Goal: Task Accomplishment & Management: Complete application form

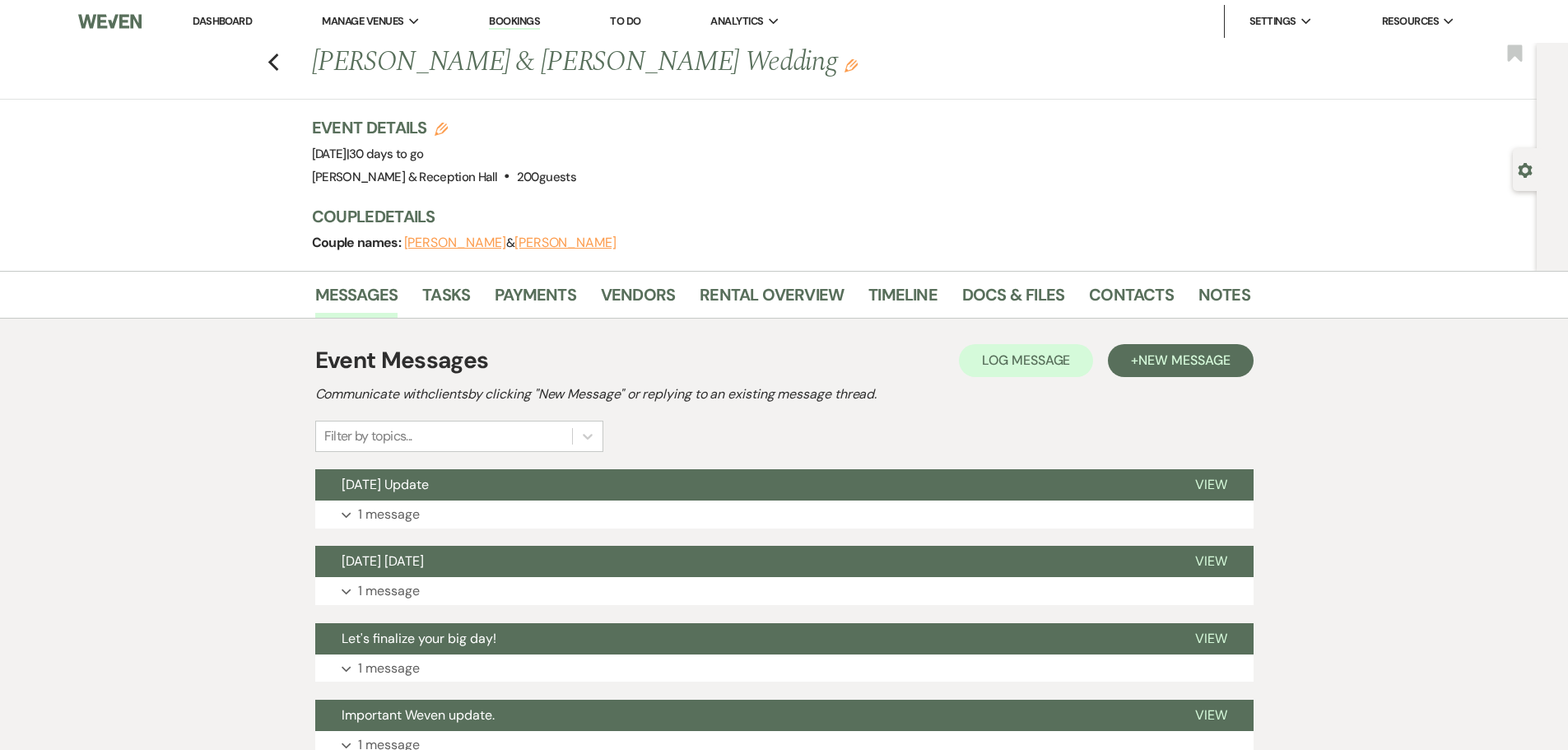
click at [224, 20] on link "Dashboard" at bounding box center [223, 20] width 59 height 14
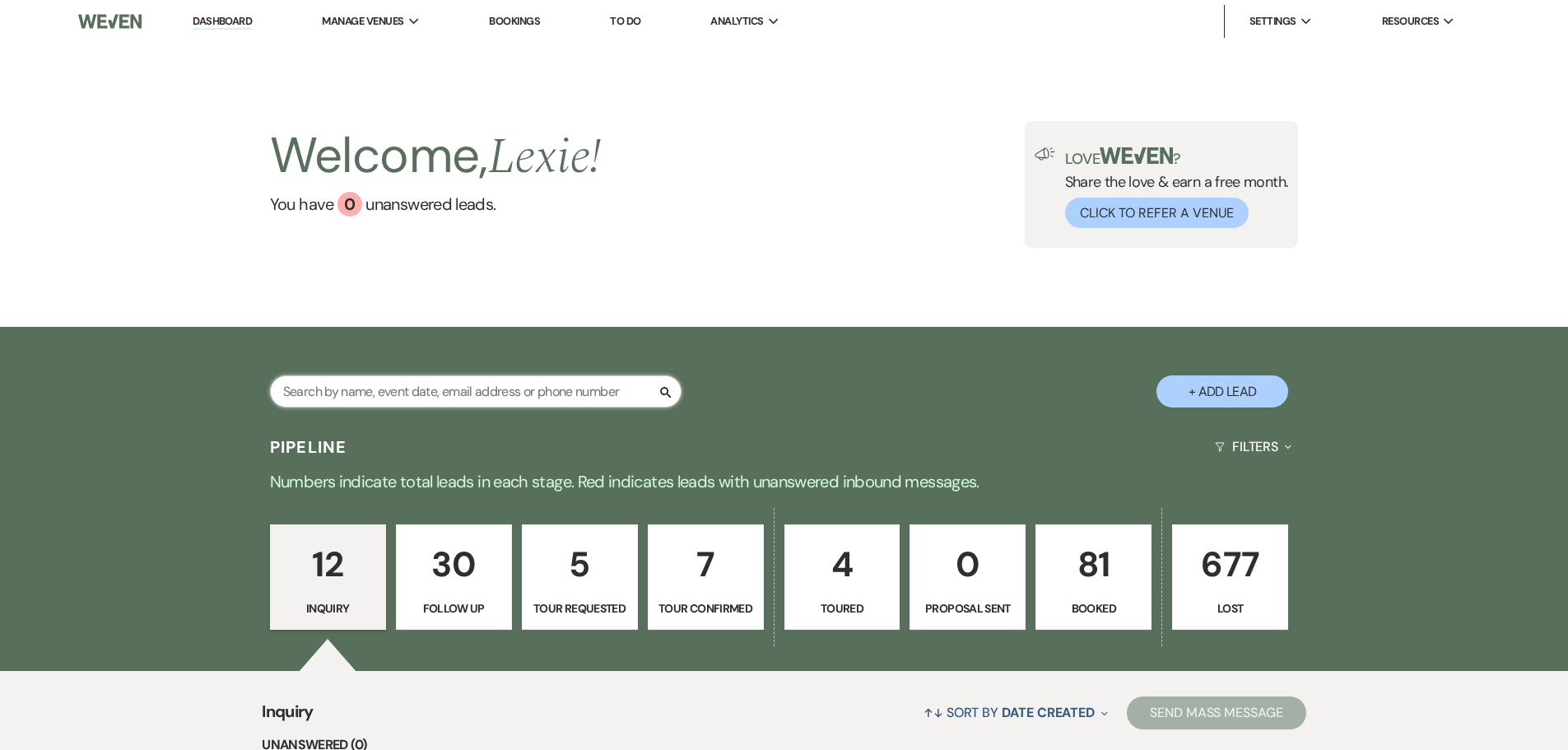
click at [453, 394] on input "text" at bounding box center [475, 391] width 411 height 32
click at [1187, 404] on button "+ Add Lead" at bounding box center [1222, 391] width 132 height 32
select select "813"
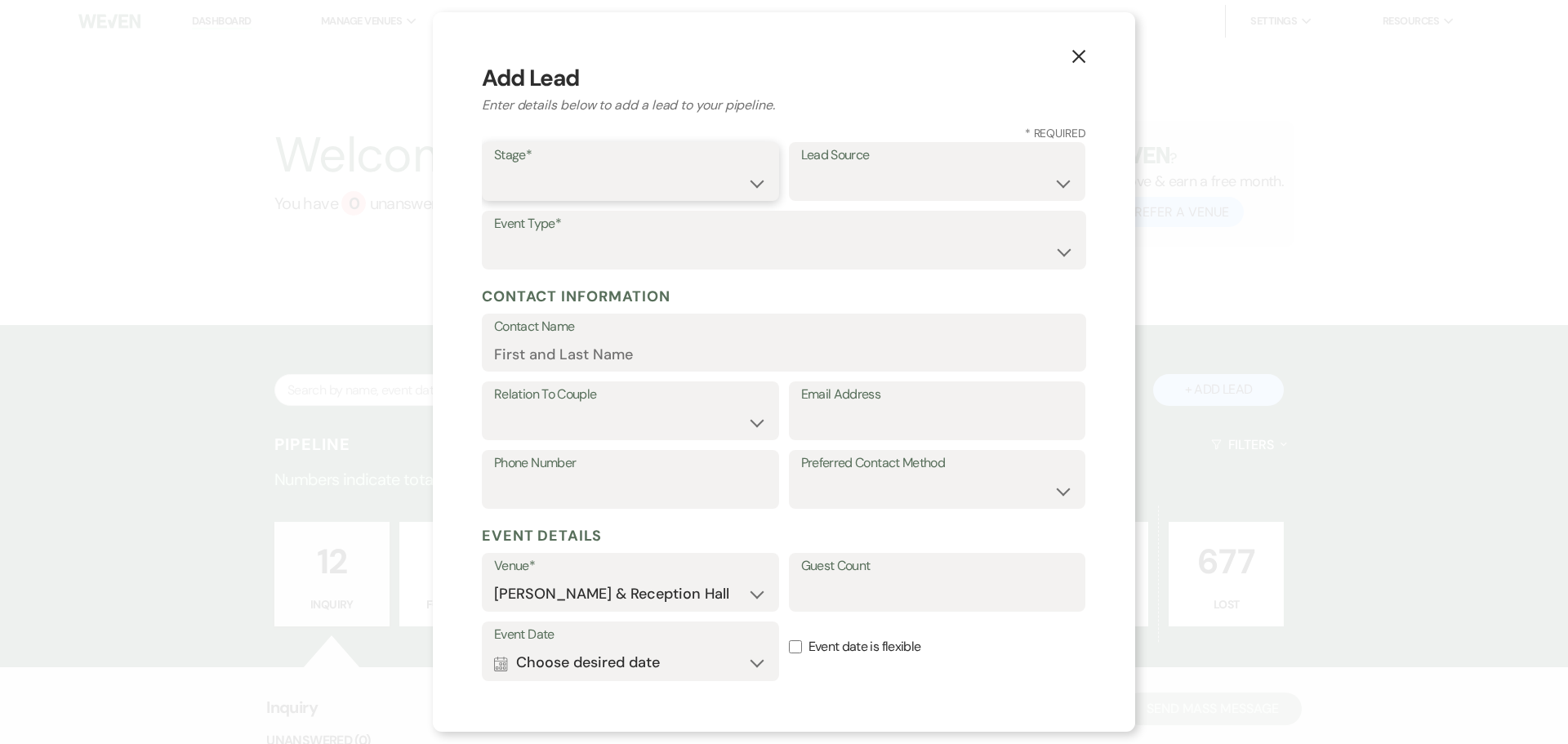
click at [590, 195] on select "Inquiry Follow Up Tour Requested Tour Confirmed Toured Proposal Sent Booked Lost" at bounding box center [631, 183] width 273 height 32
select select "1"
click at [494, 168] on select "Inquiry Follow Up Tour Requested Tour Confirmed Toured Proposal Sent Booked Lost" at bounding box center [631, 183] width 273 height 32
click at [801, 185] on select "Weven Venue Website Instagram Facebook Pinterest Google The Knot Wedding Wire H…" at bounding box center [937, 183] width 273 height 32
select select "22"
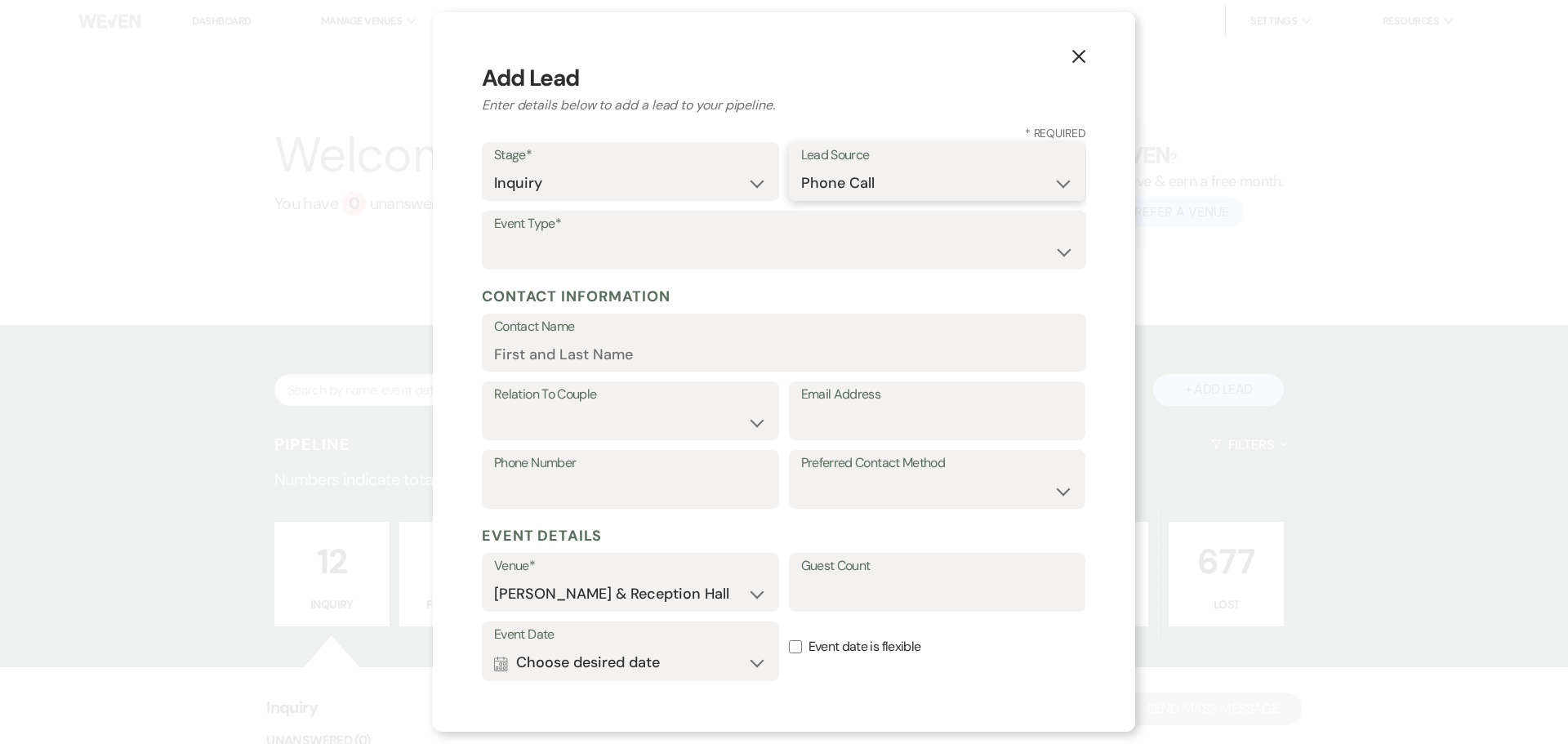
click at [801, 168] on select "Weven Venue Website Instagram Facebook Pinterest Google The Knot Wedding Wire H…" at bounding box center [937, 183] width 273 height 32
click at [558, 244] on select "Wedding Anniversary Party Baby Shower Bachelorette / Bachelor Party Birthday Pa…" at bounding box center [784, 251] width 580 height 32
select select "7"
click at [494, 236] on select "Wedding Anniversary Party Baby Shower Bachelorette / Bachelor Party Birthday Pa…" at bounding box center [784, 251] width 580 height 32
click at [552, 353] on input "Contact Name" at bounding box center [784, 354] width 580 height 32
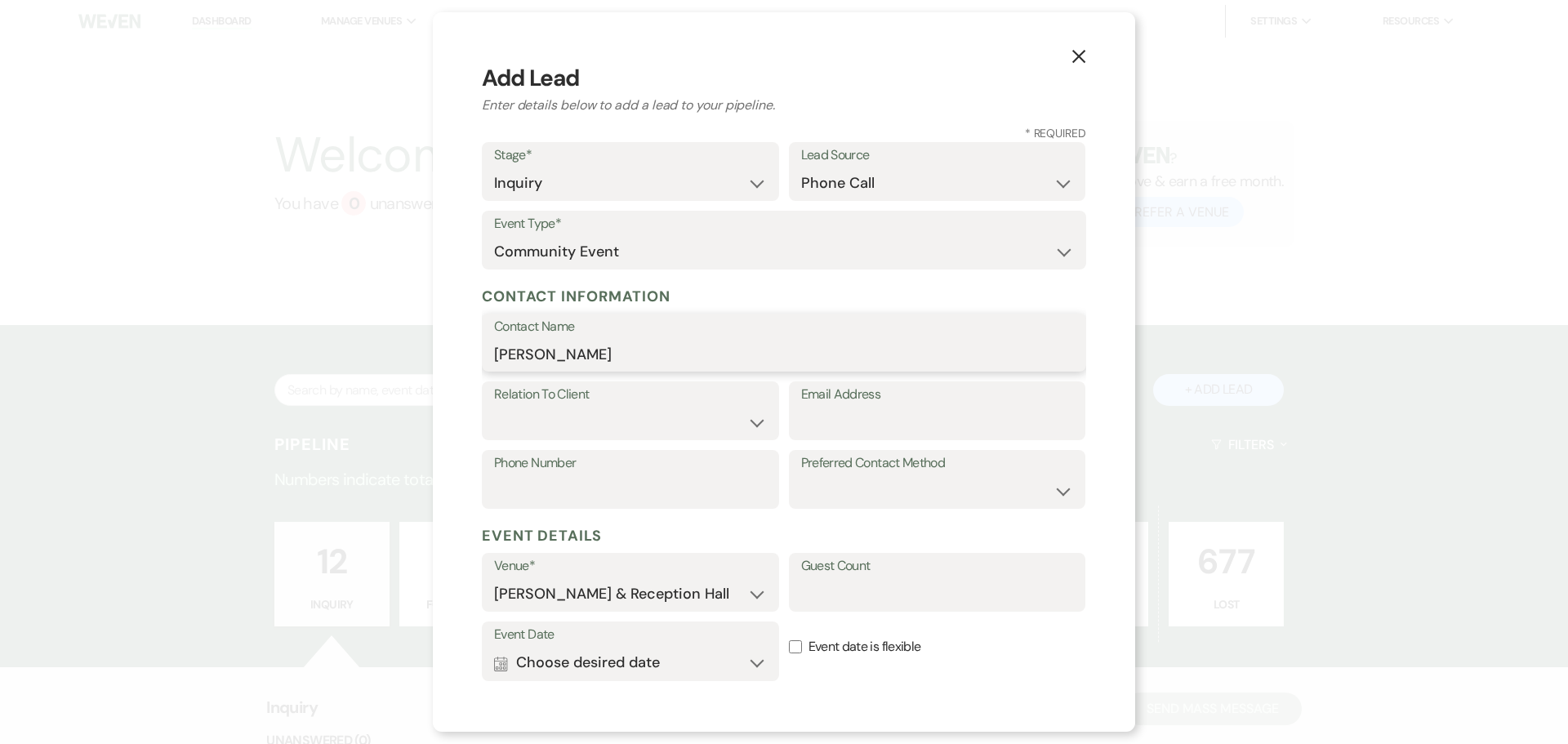
type input "[PERSON_NAME]"
click at [556, 423] on select "Client Event Planner Parent of Client Family Member Friend Other" at bounding box center [631, 423] width 273 height 32
select select "1"
click at [494, 407] on select "Client Event Planner Parent of Client Family Member Friend Other" at bounding box center [631, 423] width 273 height 32
click at [865, 413] on input "Email Address" at bounding box center [937, 423] width 273 height 32
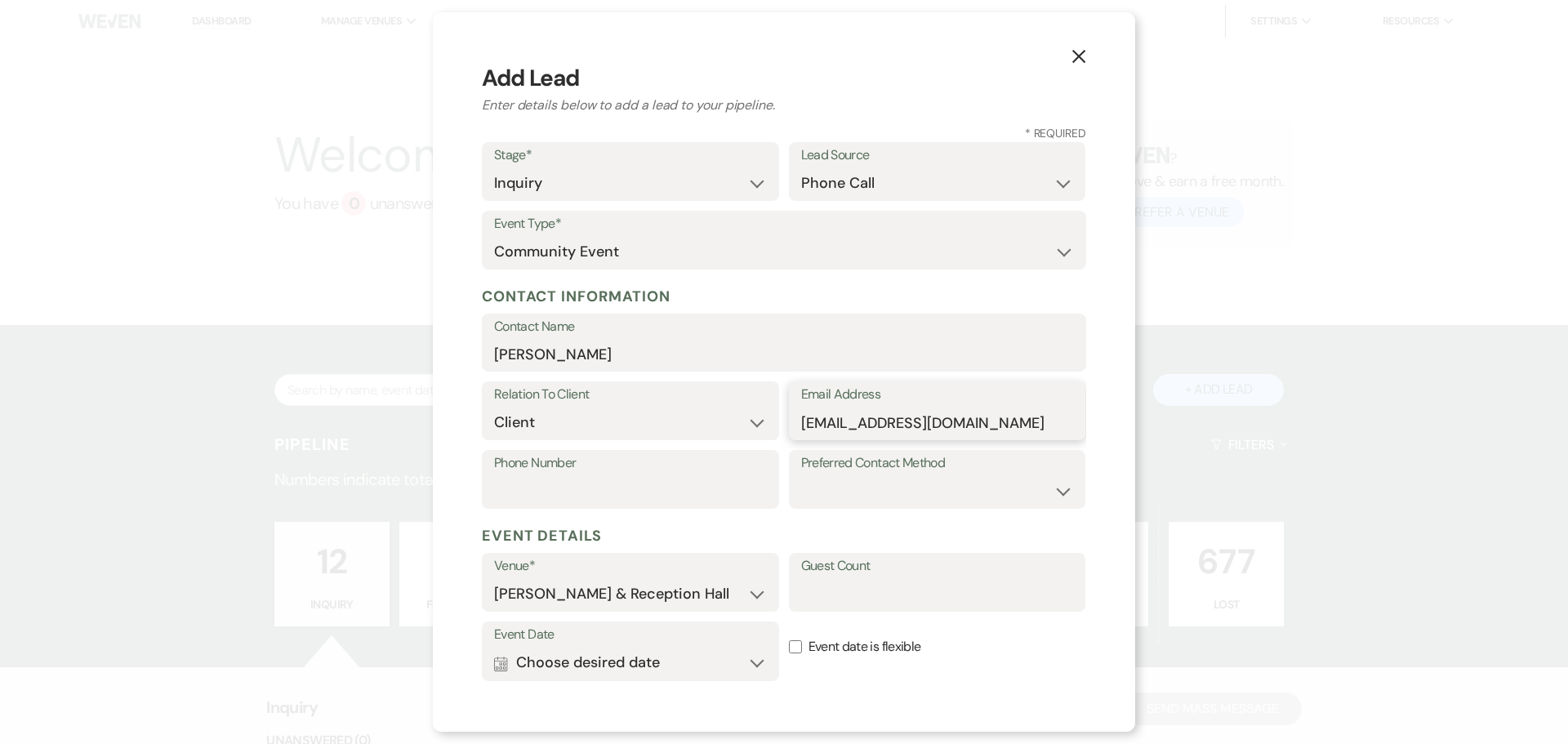
type input "[EMAIL_ADDRESS][DOMAIN_NAME]"
click at [527, 482] on input "Phone Number" at bounding box center [631, 491] width 273 height 32
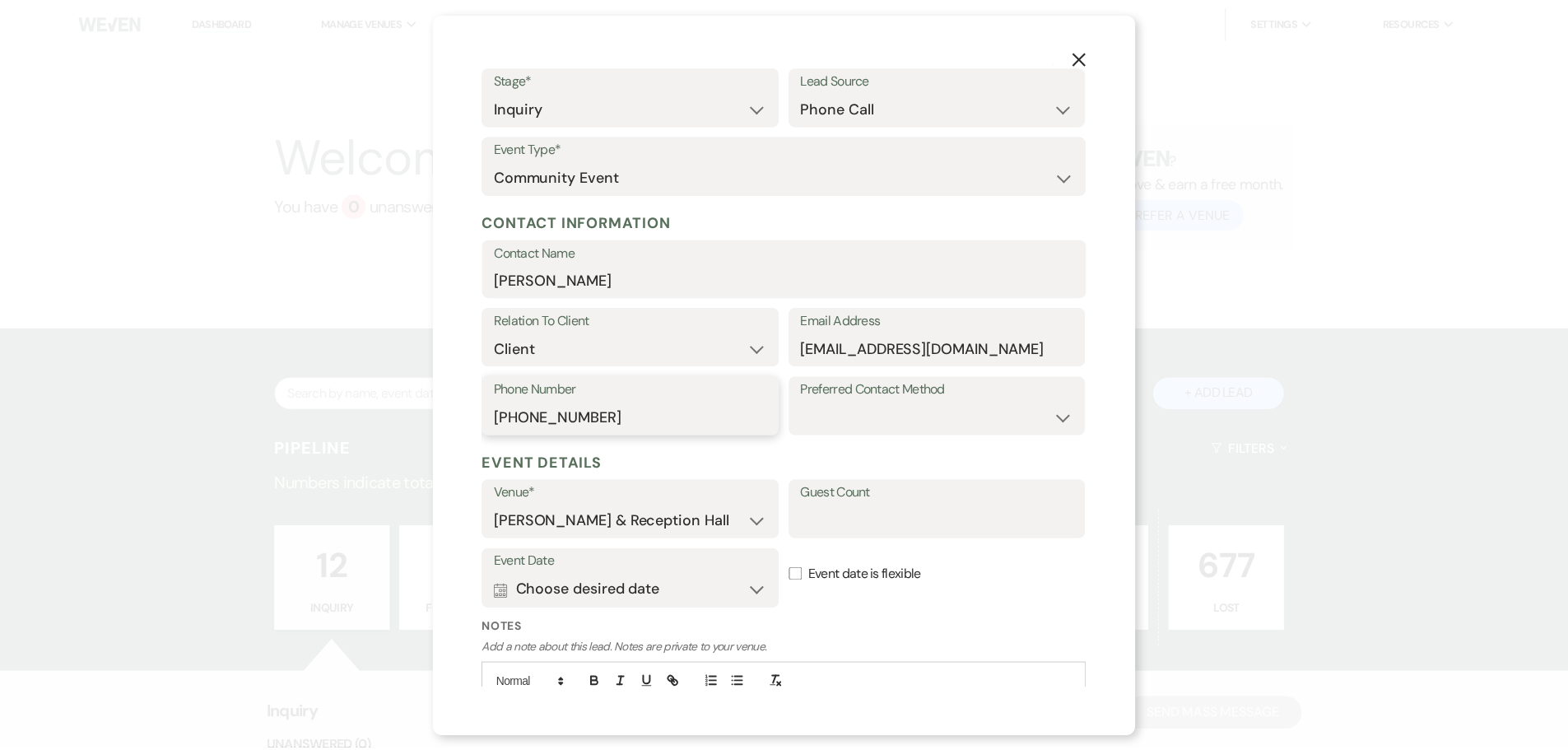
scroll to position [164, 0]
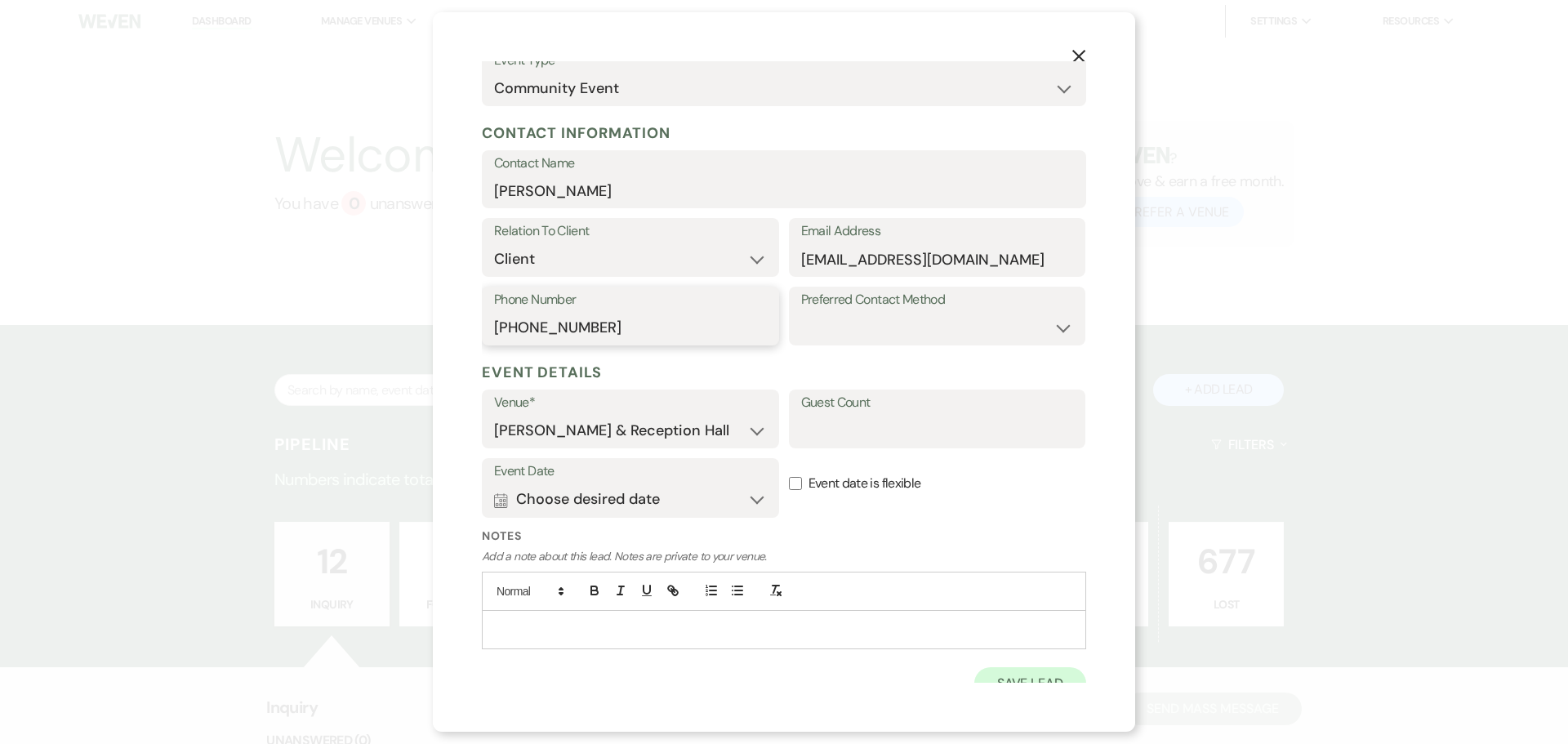
type input "[PHONE_NUMBER]"
click at [989, 676] on button "Save Lead" at bounding box center [1030, 683] width 112 height 32
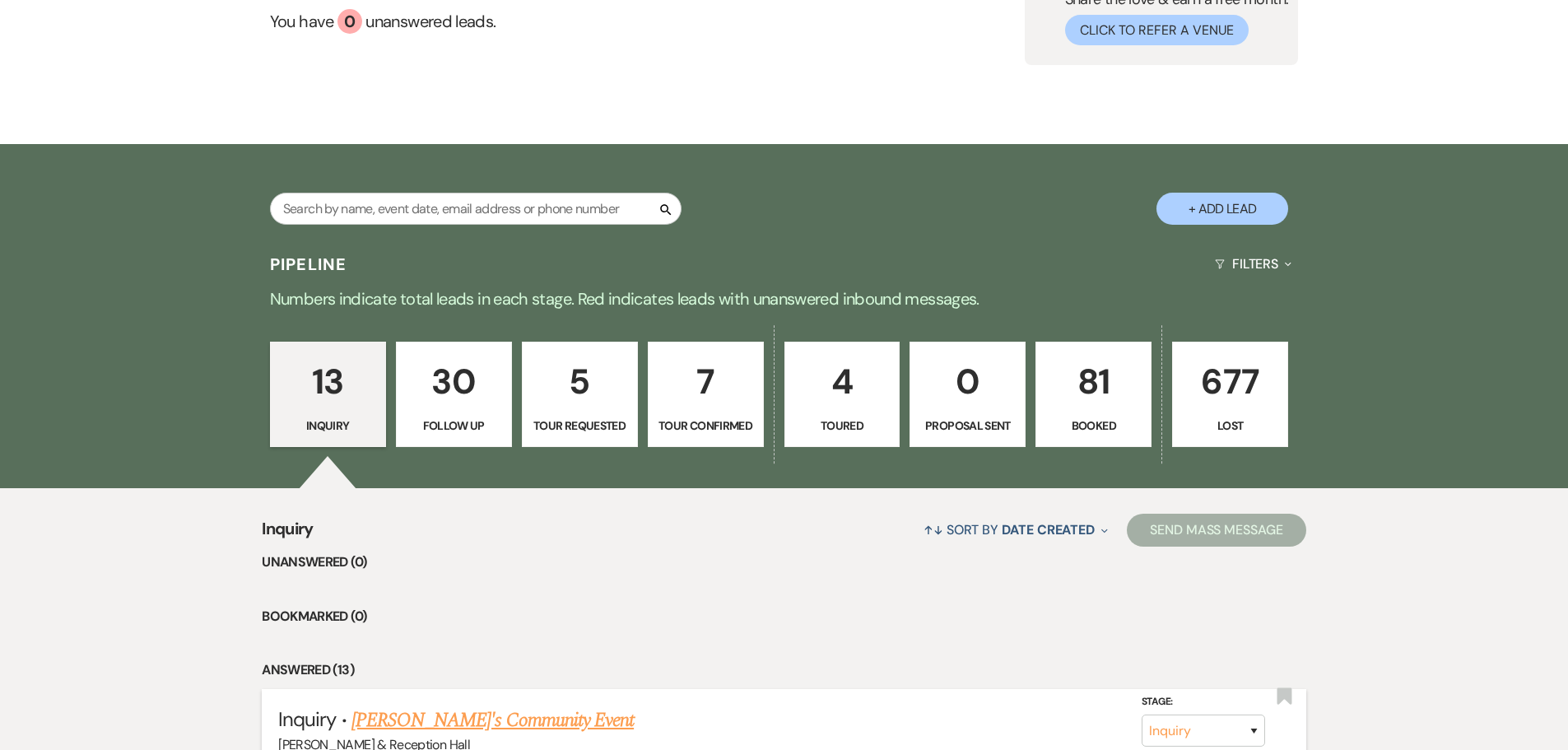
scroll to position [411, 0]
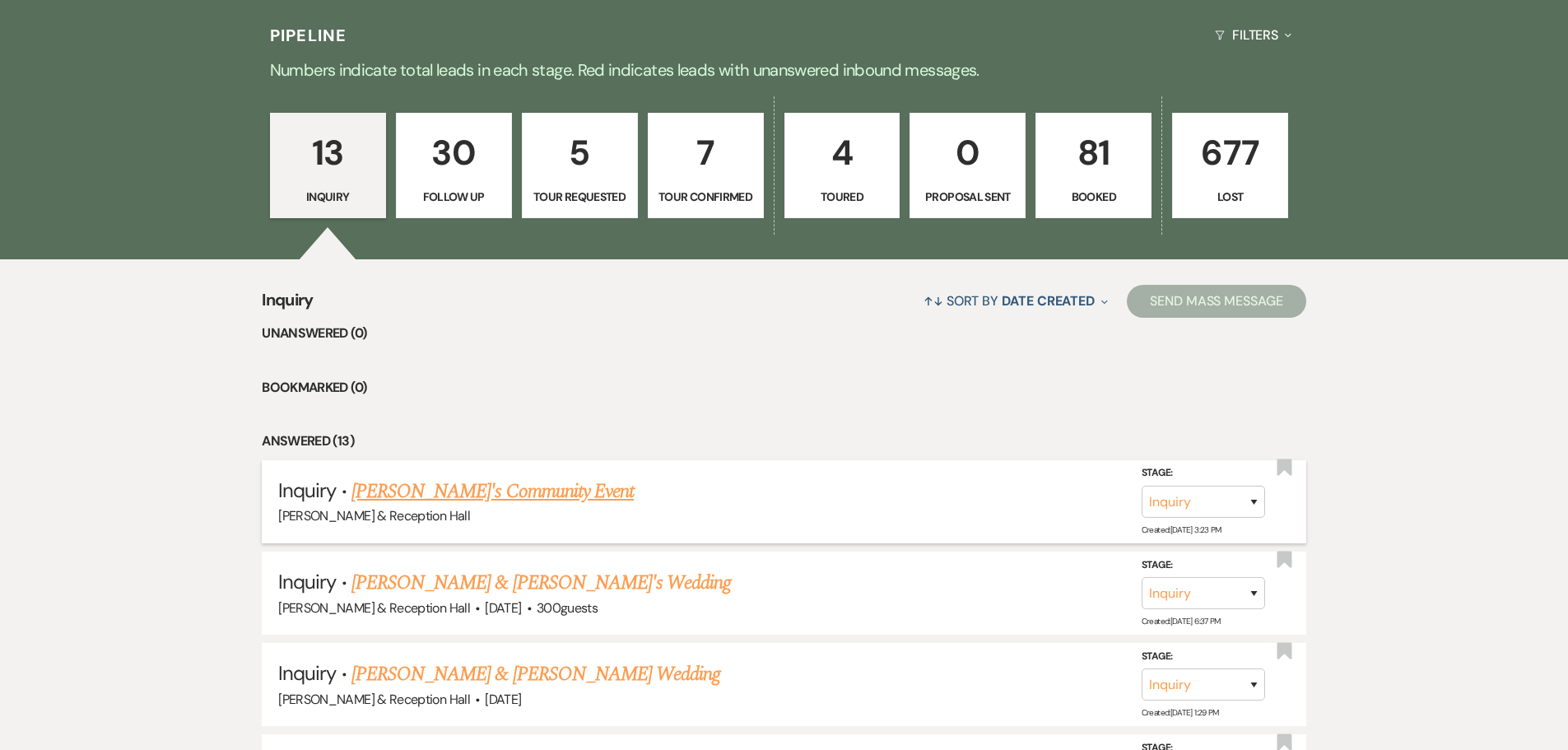
click at [527, 491] on link "[PERSON_NAME]'s Community Event" at bounding box center [493, 492] width 282 height 30
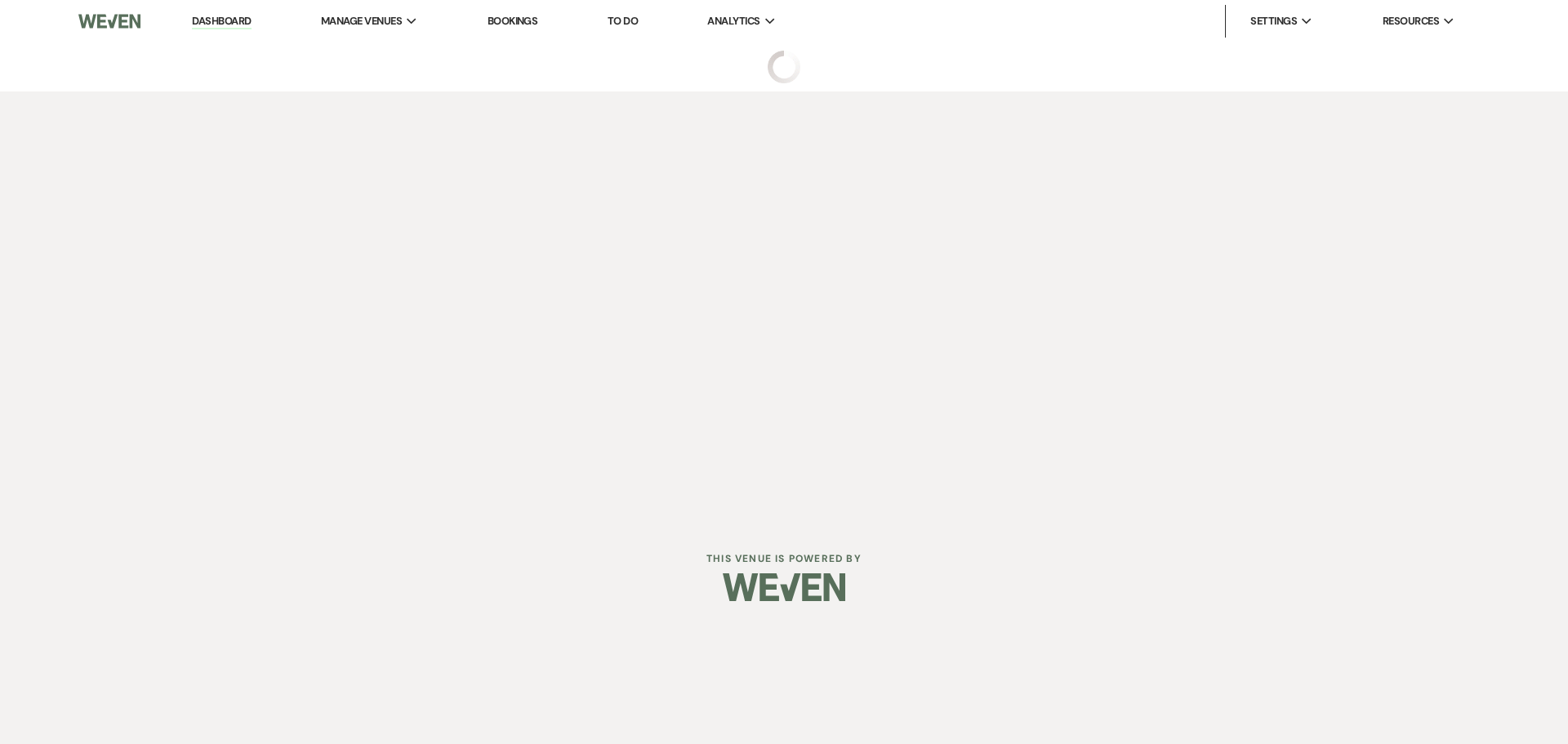
select select "22"
select select "7"
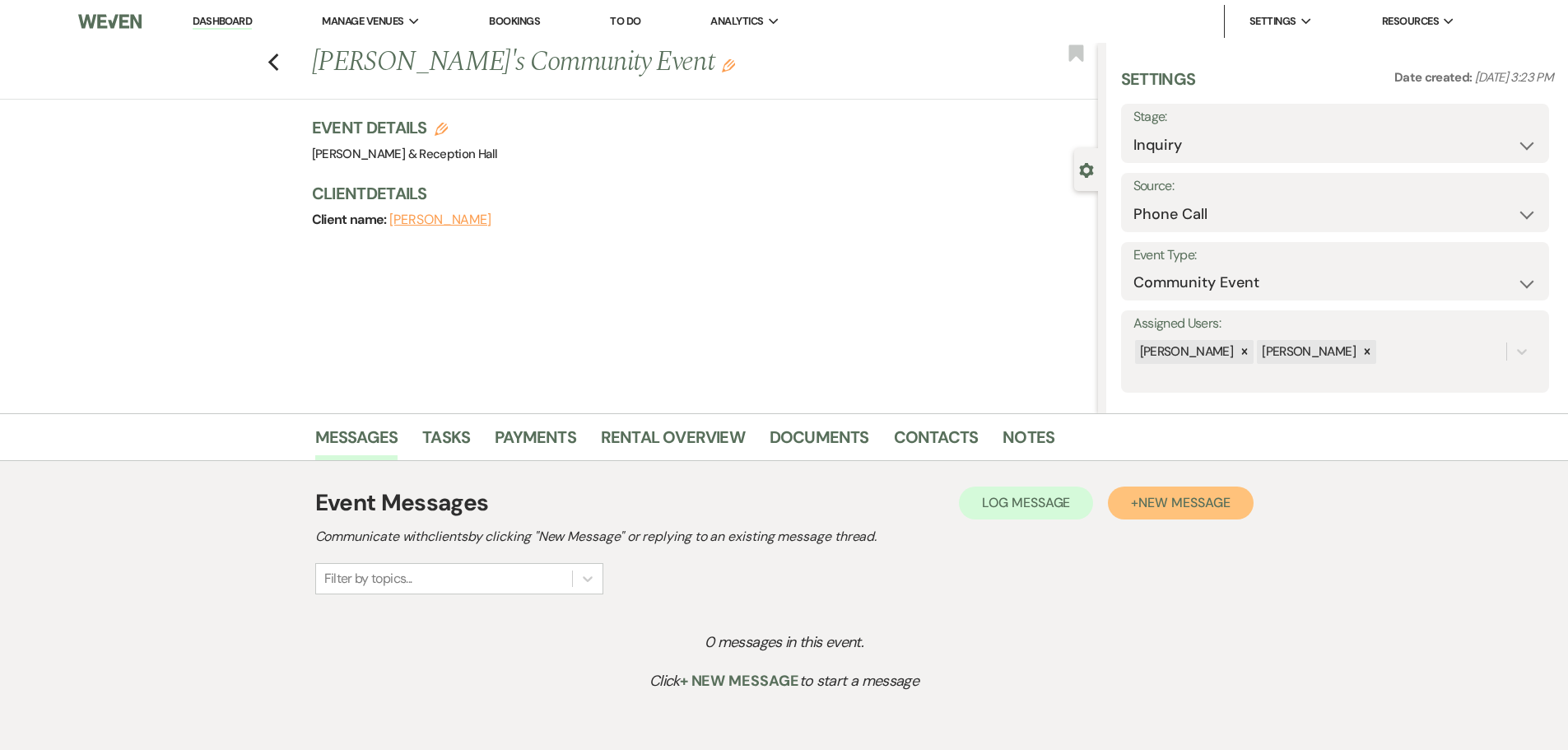
click at [1169, 513] on button "+ New Message" at bounding box center [1180, 502] width 145 height 32
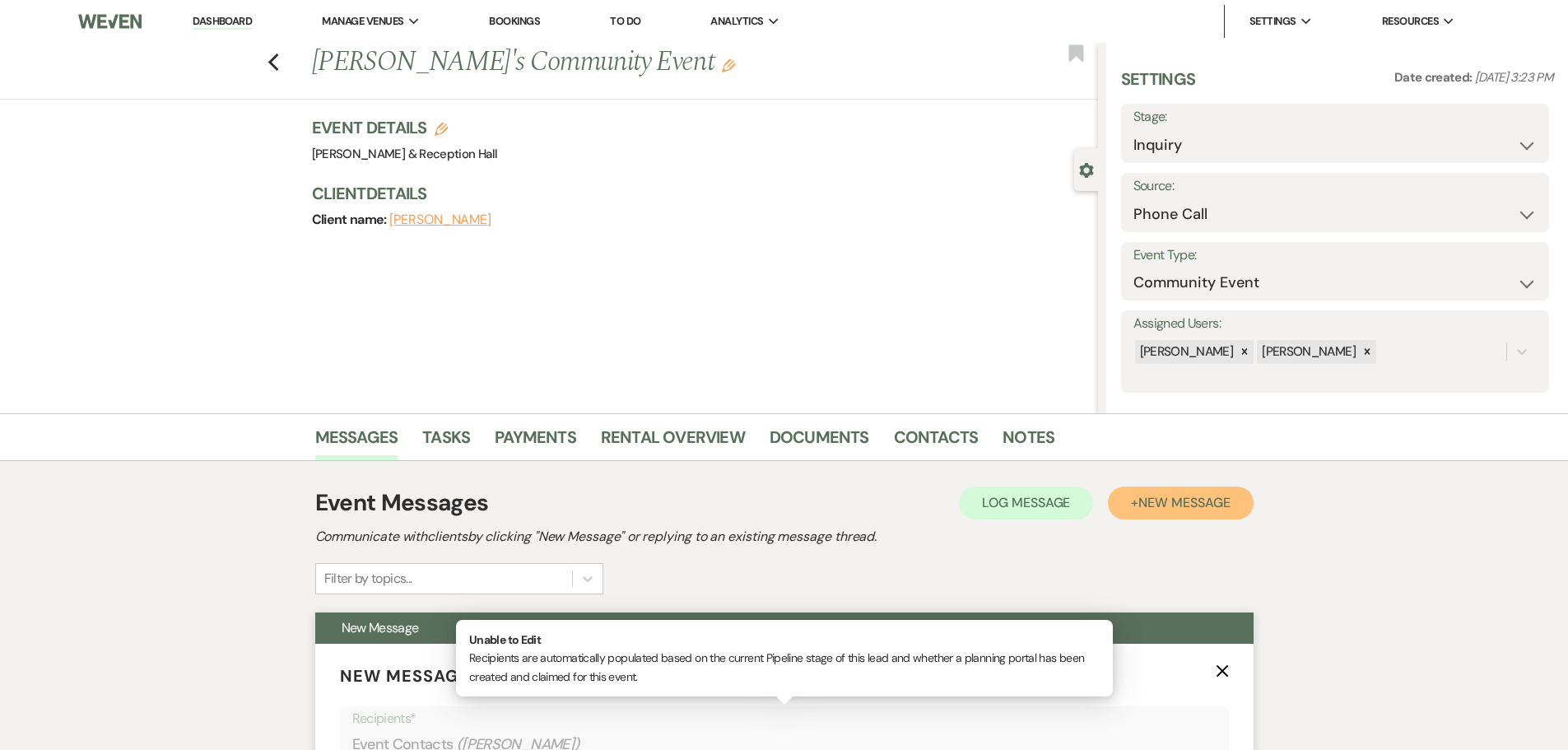
scroll to position [330, 0]
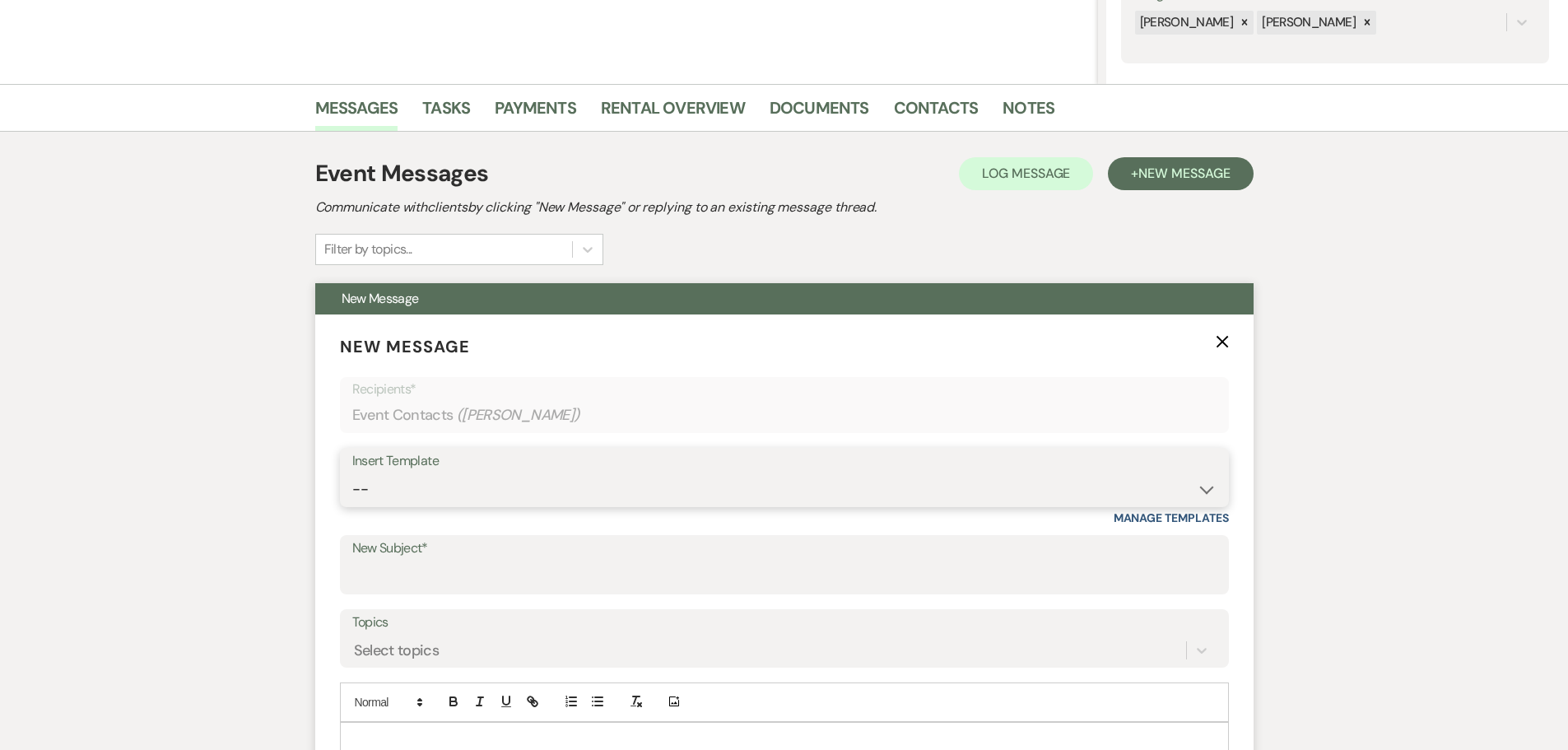
click at [431, 481] on select "-- Weven Planning Portal Introduction (Booked Events) Initial Inquiry Response …" at bounding box center [784, 489] width 864 height 32
select select "4522"
click at [353, 473] on select "-- Weven Planning Portal Introduction (Booked Events) Initial Inquiry Response …" at bounding box center [784, 489] width 864 height 32
type input "[PERSON_NAME] and [GEOGRAPHIC_DATA]"
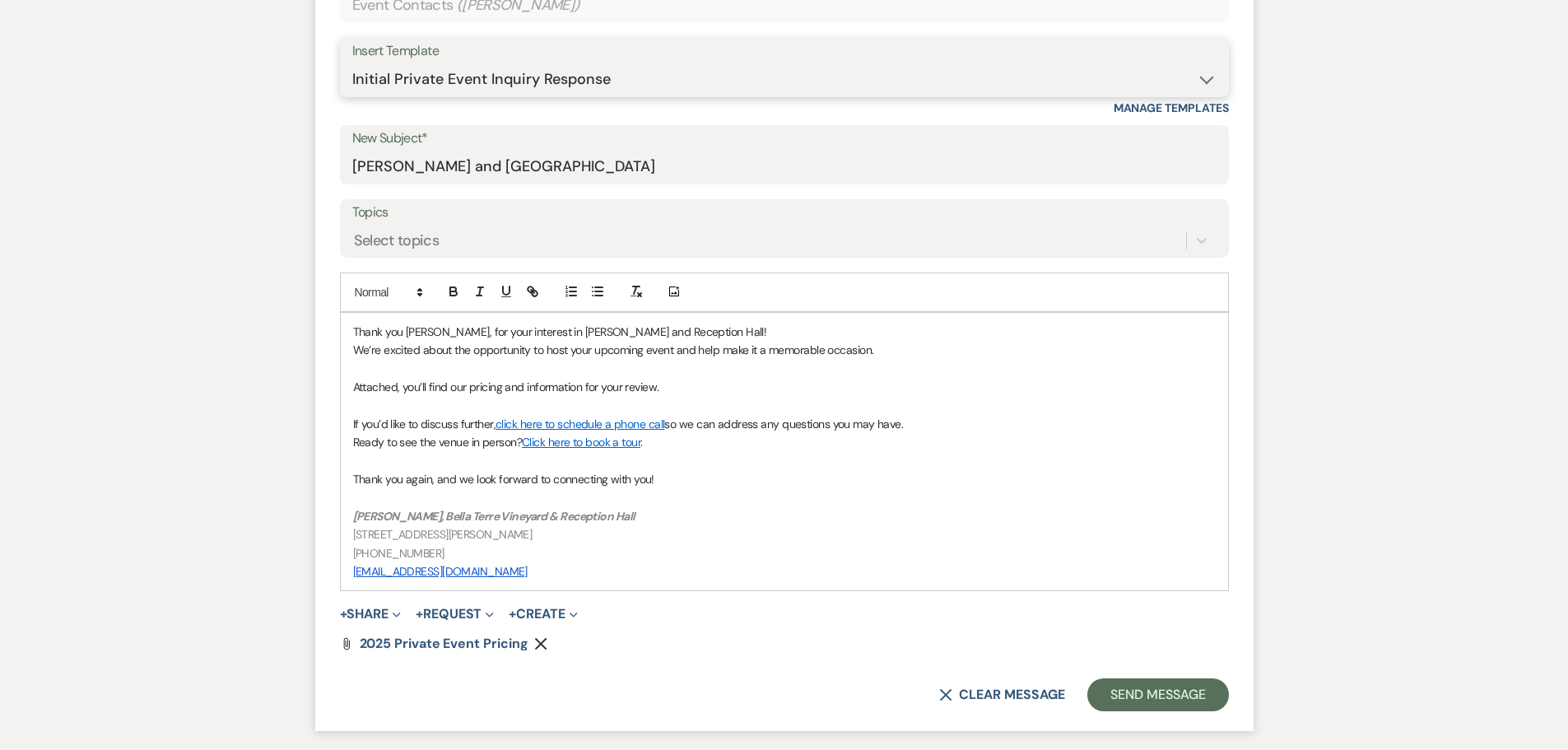
scroll to position [741, 0]
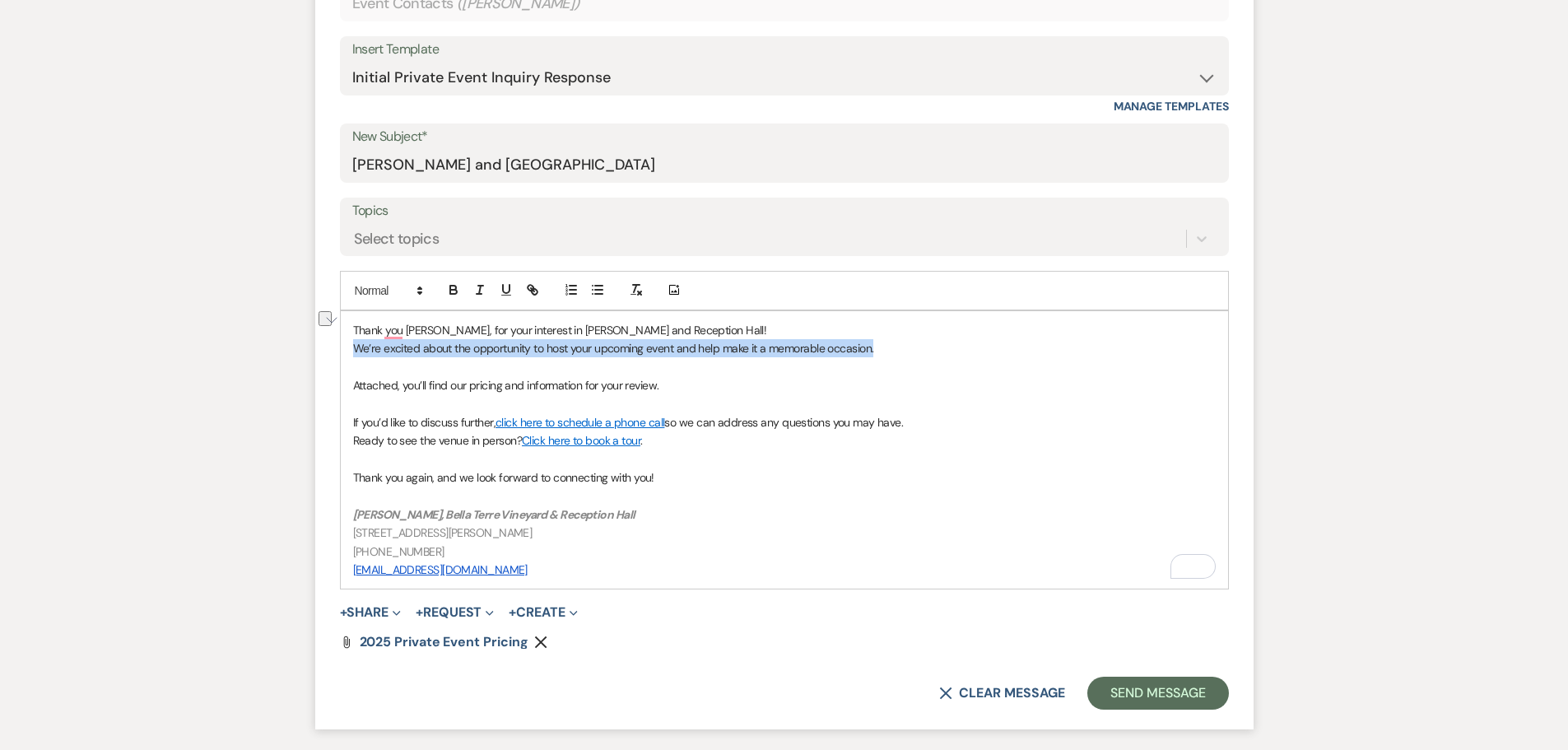
drag, startPoint x: 919, startPoint y: 354, endPoint x: 348, endPoint y: 352, distance: 571.0
click at [348, 352] on div "Thank you [PERSON_NAME], for your interest in [PERSON_NAME] and Reception Hall!…" at bounding box center [784, 449] width 887 height 278
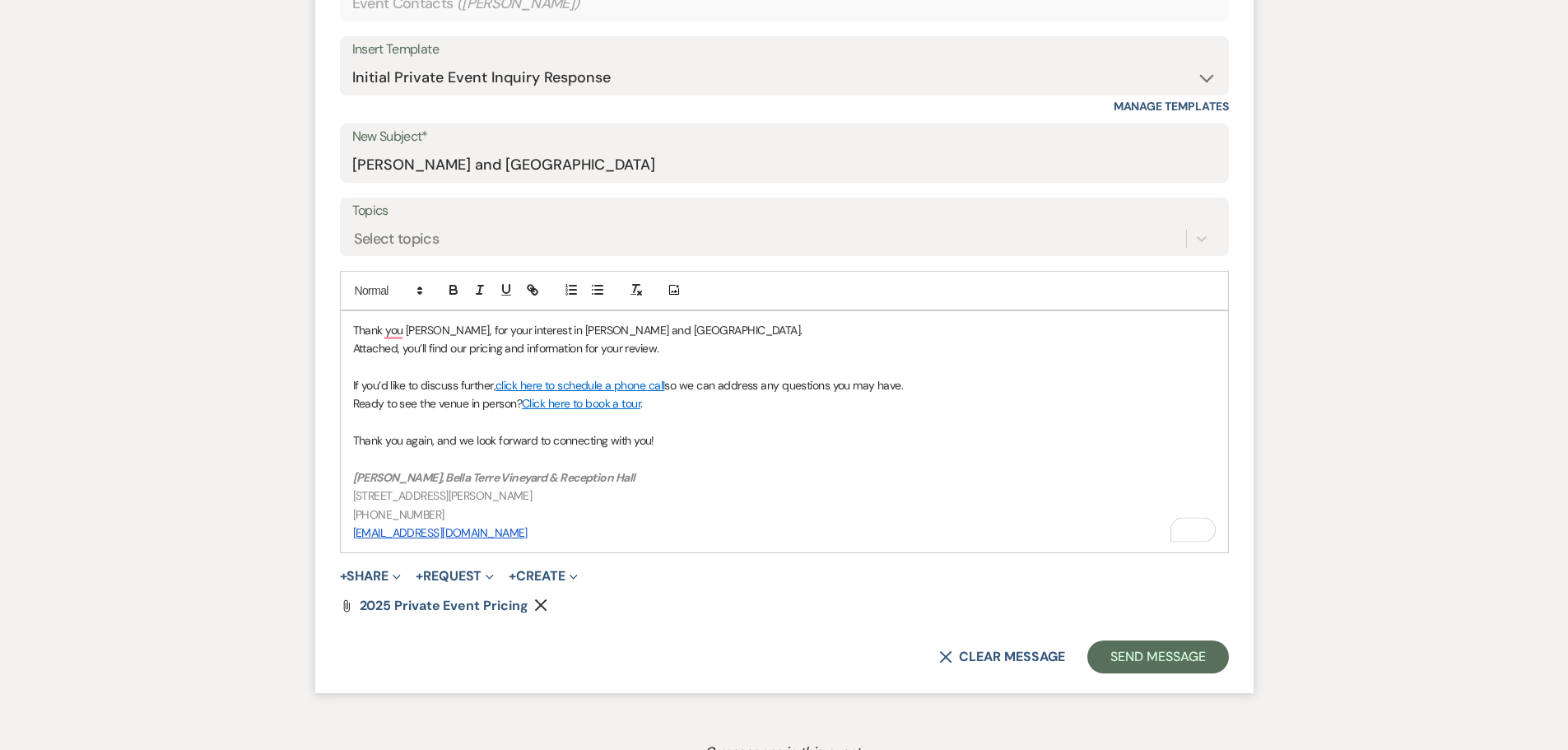
click at [734, 402] on p "Ready to see the venue in person? Click here to book a tour ." at bounding box center [785, 404] width 863 height 19
click at [1159, 659] on button "Send Message" at bounding box center [1158, 656] width 141 height 32
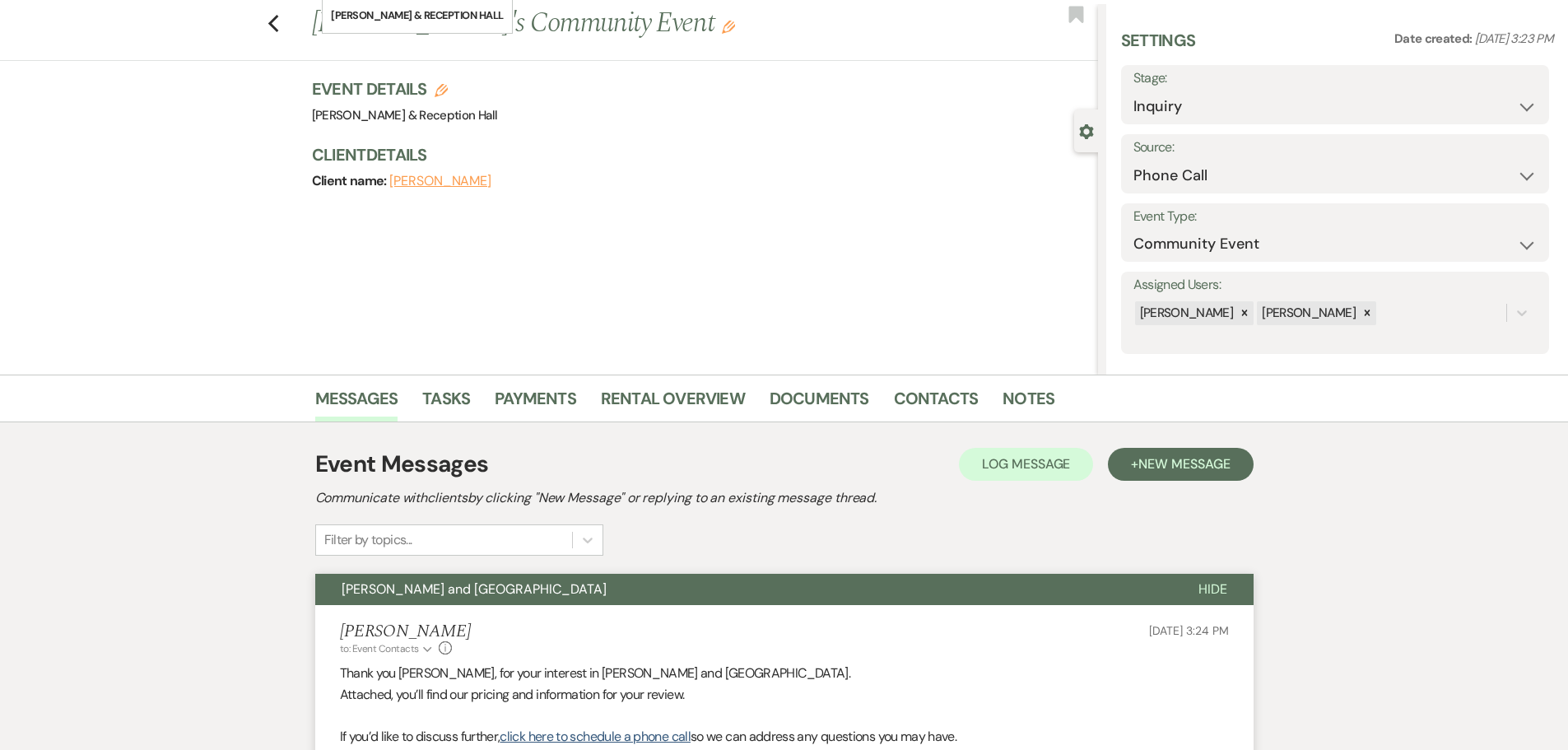
scroll to position [0, 0]
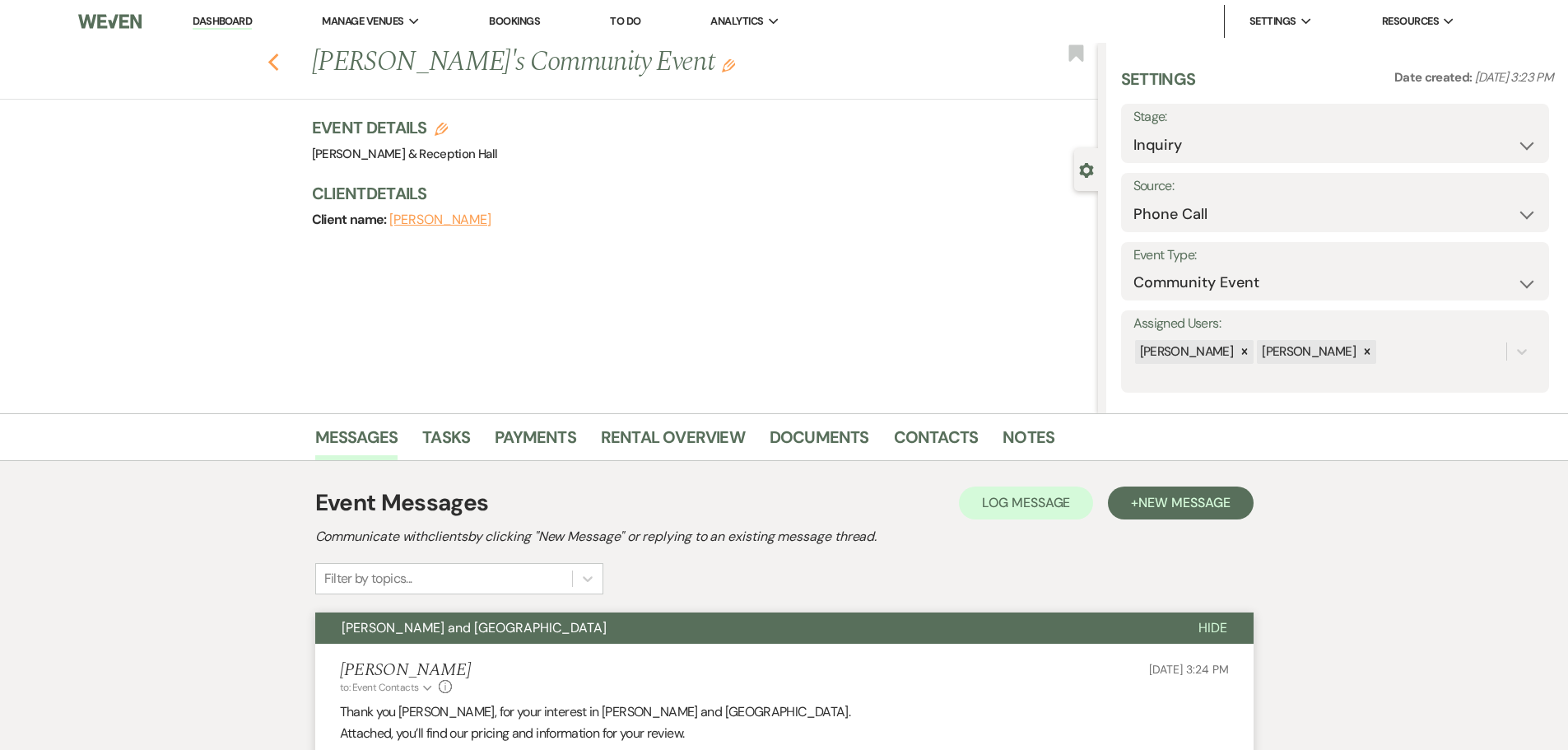
click at [278, 53] on icon "Previous" at bounding box center [273, 62] width 12 height 19
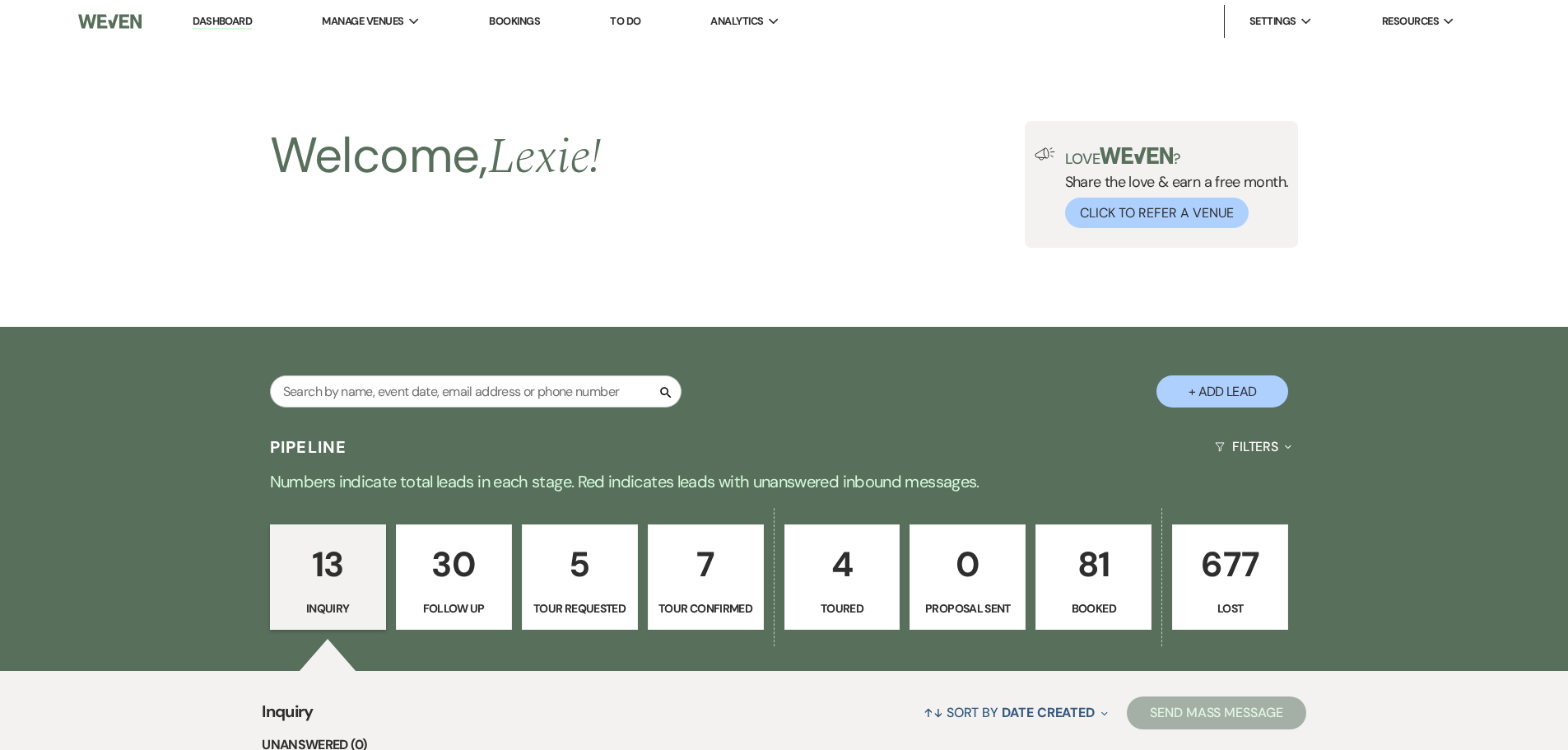
scroll to position [411, 0]
